Goal: Use online tool/utility: Utilize a website feature to perform a specific function

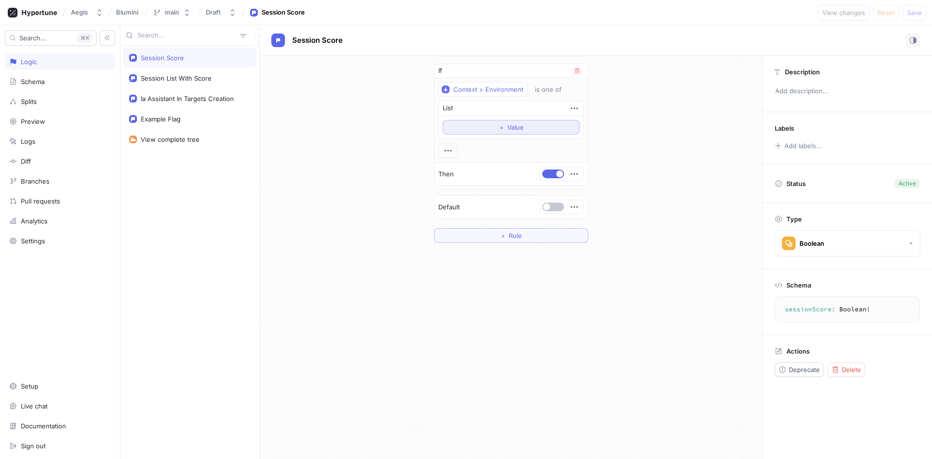
click at [516, 126] on span "Value" at bounding box center [515, 127] width 17 height 6
click at [493, 126] on div at bounding box center [501, 128] width 91 height 12
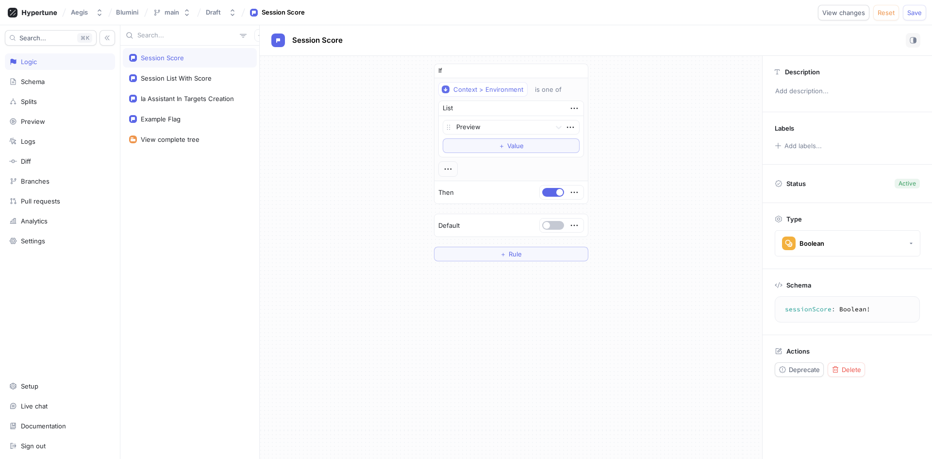
click at [615, 108] on div "If Context > Environment is one of List Preview To pick up a draggable item, pr…" at bounding box center [511, 162] width 503 height 213
click at [538, 138] on button "＋ Value" at bounding box center [511, 145] width 137 height 15
click at [500, 143] on div at bounding box center [501, 144] width 91 height 12
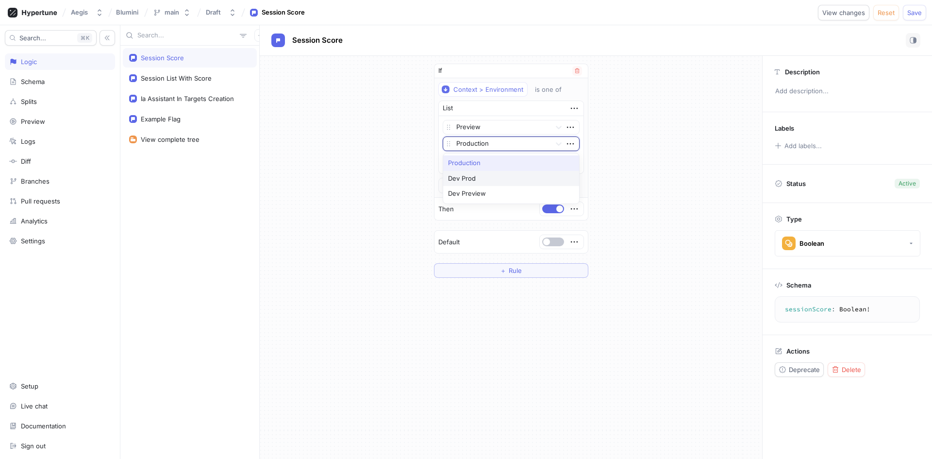
click at [480, 181] on div "Dev Prod" at bounding box center [511, 179] width 136 height 16
click at [492, 165] on button "＋ Value" at bounding box center [511, 162] width 137 height 15
click at [493, 159] on div at bounding box center [501, 161] width 91 height 12
click at [480, 194] on div "Dev Preview" at bounding box center [511, 195] width 136 height 16
click at [623, 189] on div "If Context > Environment is one of List Preview Dev Prod option Dev Preview, se…" at bounding box center [511, 179] width 503 height 246
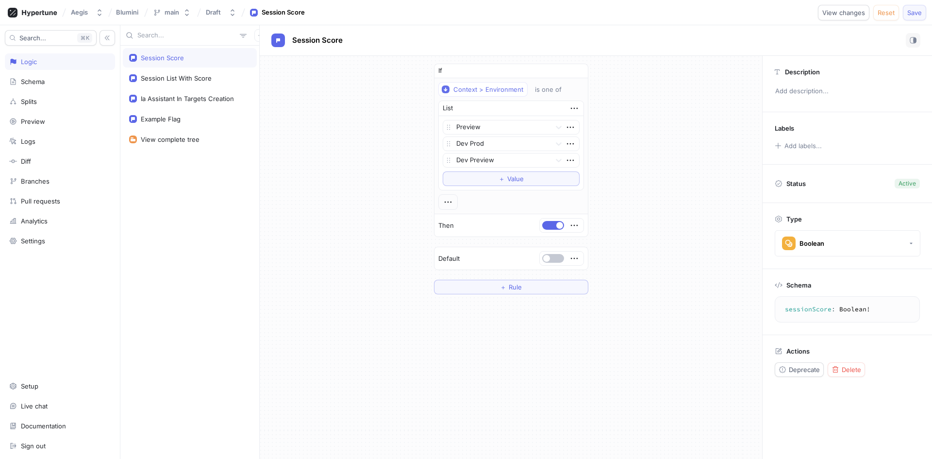
click at [920, 14] on span "Save" at bounding box center [915, 13] width 15 height 6
